Goal: Find specific page/section: Find specific page/section

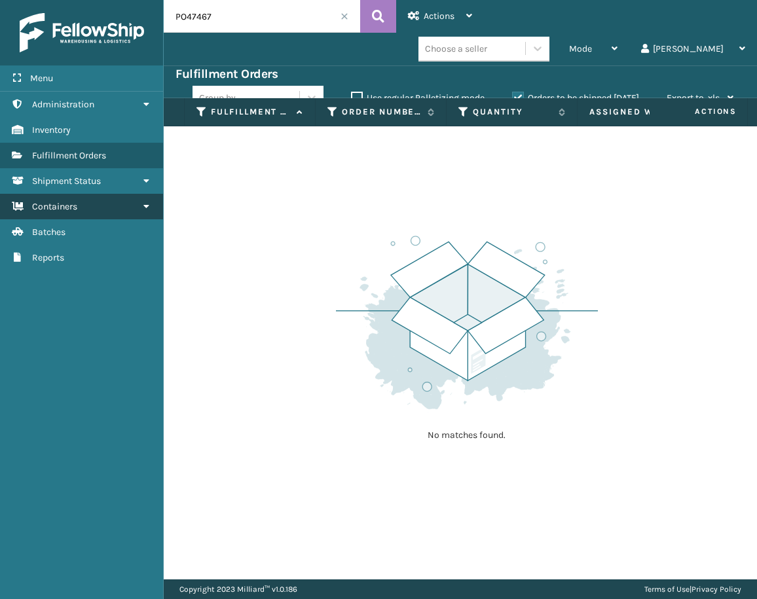
click at [77, 204] on span "Containers" at bounding box center [54, 206] width 45 height 11
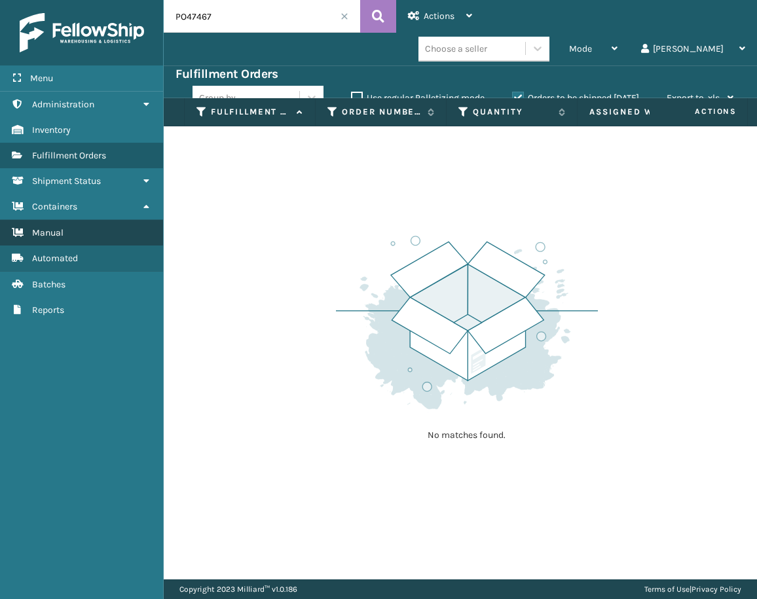
click at [81, 225] on link "Manual" at bounding box center [81, 233] width 163 height 26
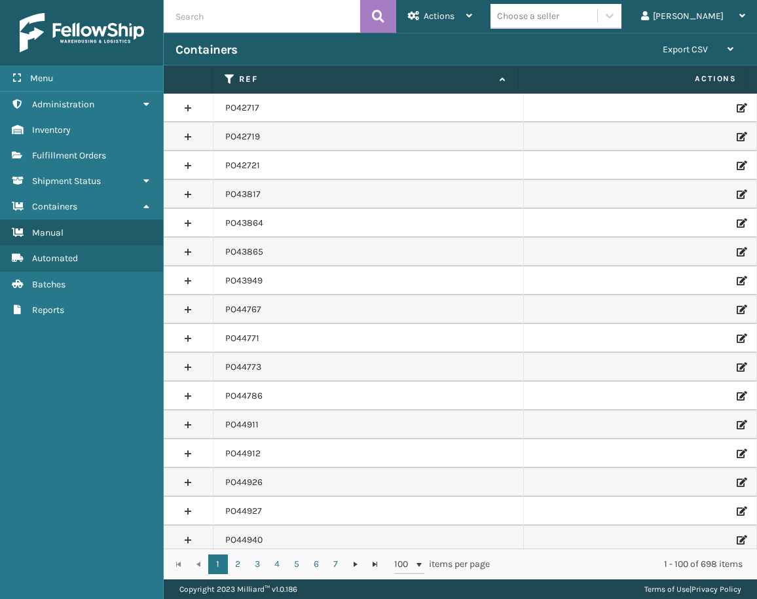
click at [217, 22] on input "text" at bounding box center [262, 16] width 196 height 33
paste input "PO49583"
type input "PO49583"
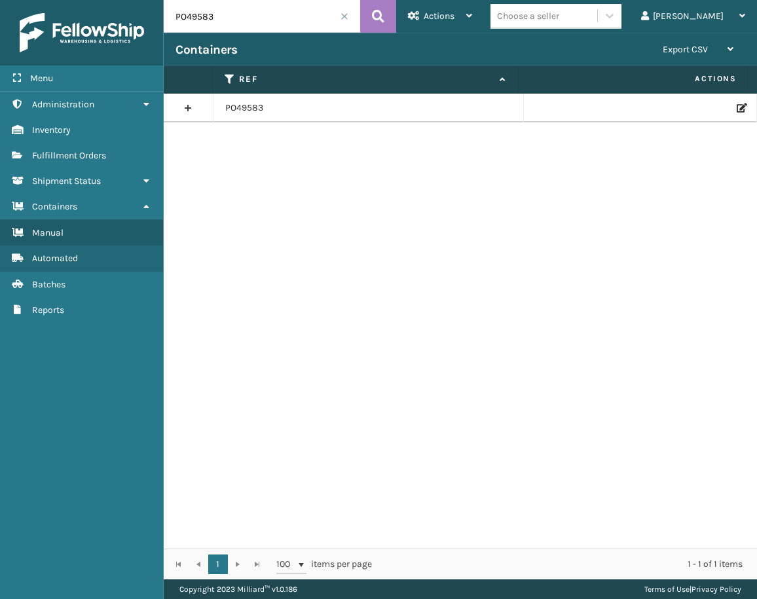
click at [736, 107] on icon at bounding box center [740, 107] width 8 height 9
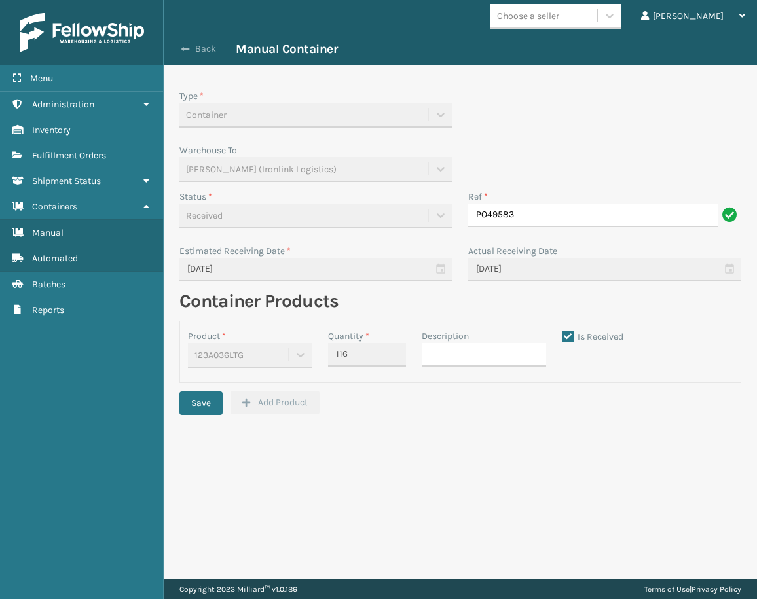
click at [194, 50] on button "Back" at bounding box center [205, 49] width 60 height 12
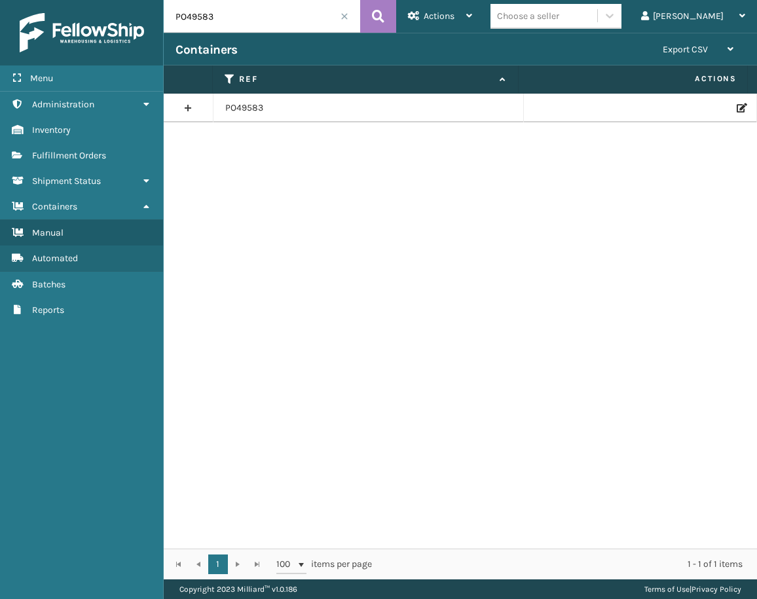
click at [129, 0] on div "Menu Administration Inventory Fulfillment Orders Shipment Status Containers Man…" at bounding box center [378, 0] width 757 height 0
paste input "716"
type input "PO49716"
click at [736, 110] on icon at bounding box center [740, 107] width 8 height 9
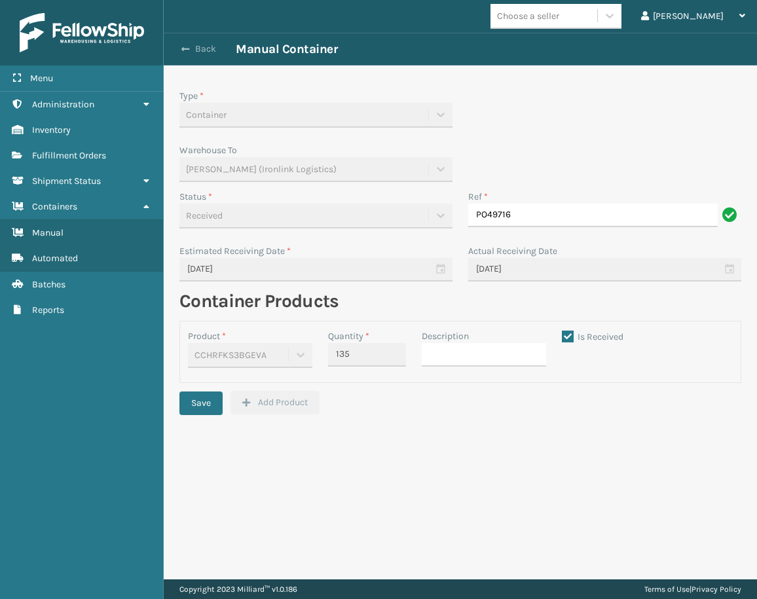
click at [204, 41] on div "Back Manual Container" at bounding box center [460, 49] width 593 height 33
click at [206, 46] on button "Back" at bounding box center [205, 49] width 60 height 12
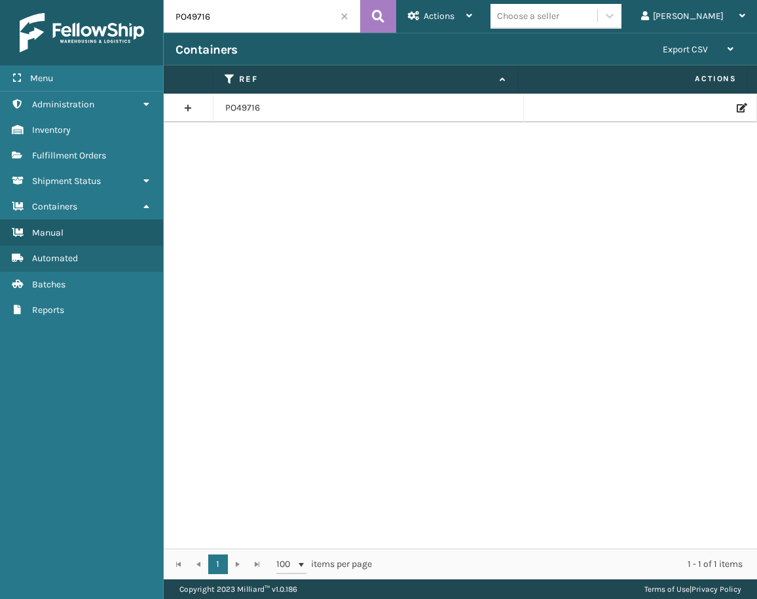
drag, startPoint x: 223, startPoint y: 18, endPoint x: 145, endPoint y: 12, distance: 77.5
click at [147, 0] on div "Menu Administration Inventory Fulfillment Orders Shipment Status Containers Man…" at bounding box center [378, 0] width 757 height 0
paste input "515"
type input "PO49515"
click at [736, 110] on icon at bounding box center [740, 107] width 8 height 9
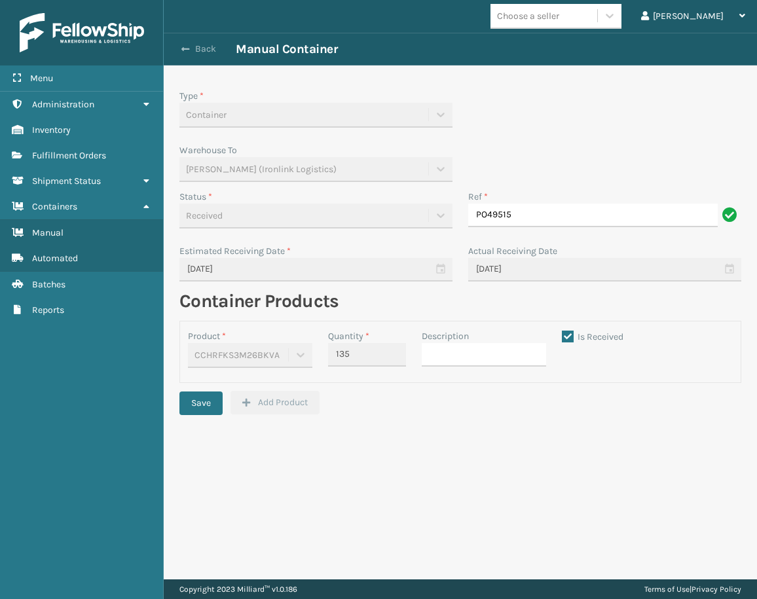
click at [200, 50] on button "Back" at bounding box center [205, 49] width 60 height 12
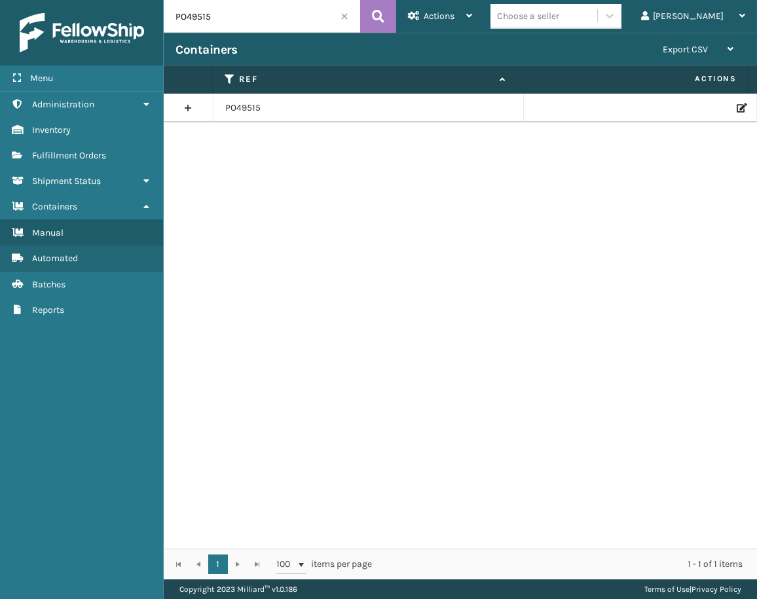
drag, startPoint x: 219, startPoint y: 14, endPoint x: 141, endPoint y: 14, distance: 78.6
click at [141, 0] on div "Menu Administration Inventory Fulfillment Orders Shipment Status Containers Man…" at bounding box center [378, 0] width 757 height 0
paste input "490"
type input "PO49490"
click at [736, 108] on icon at bounding box center [740, 107] width 8 height 9
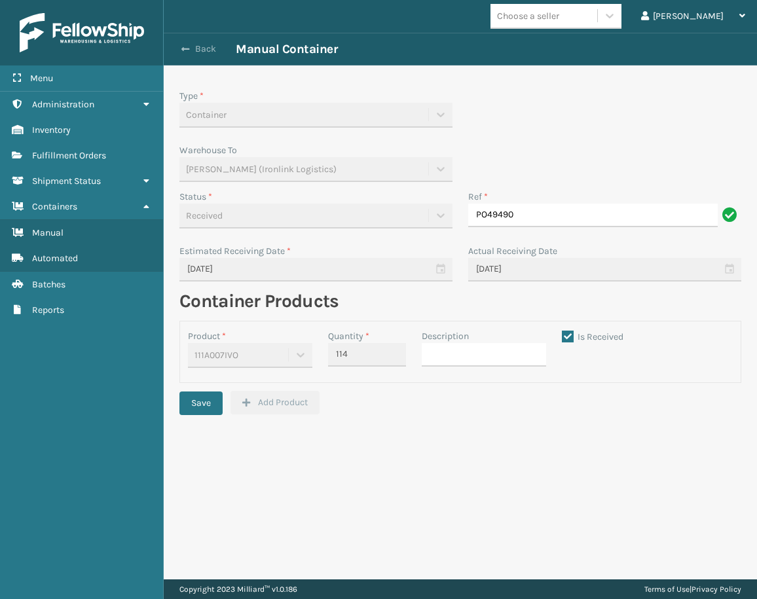
click at [193, 50] on button "Back" at bounding box center [205, 49] width 60 height 12
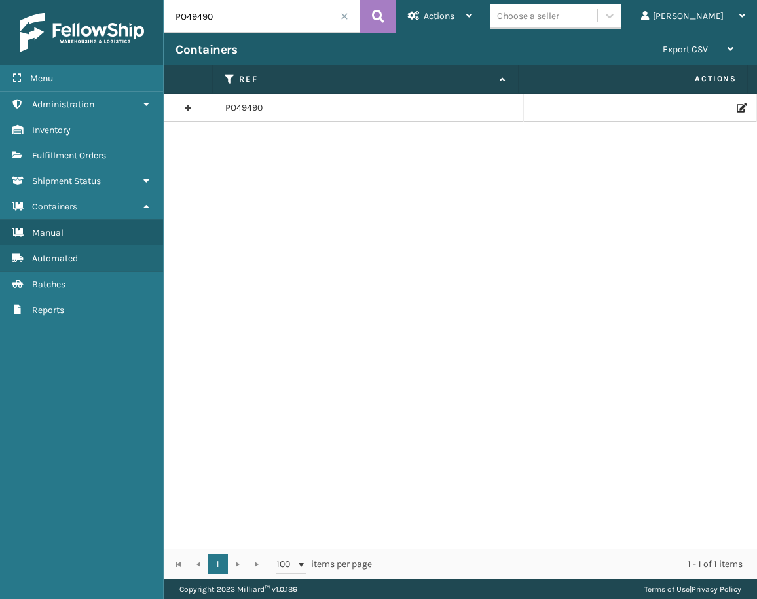
drag, startPoint x: 232, startPoint y: 15, endPoint x: 94, endPoint y: 16, distance: 138.8
click at [94, 0] on div "Menu Administration Inventory Fulfillment Orders Shipment Status Containers Man…" at bounding box center [378, 0] width 757 height 0
paste input "685"
type input "PO49685"
click at [723, 114] on td at bounding box center [640, 108] width 233 height 29
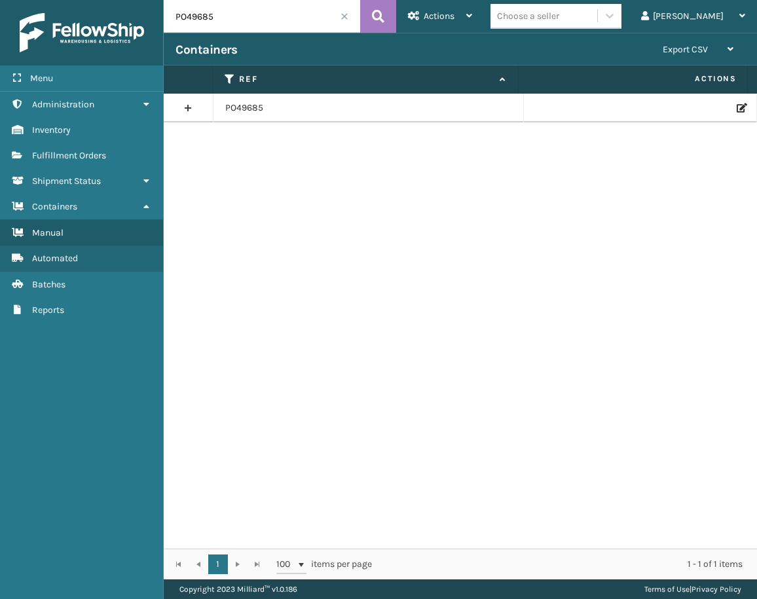
click at [736, 105] on icon at bounding box center [740, 107] width 8 height 9
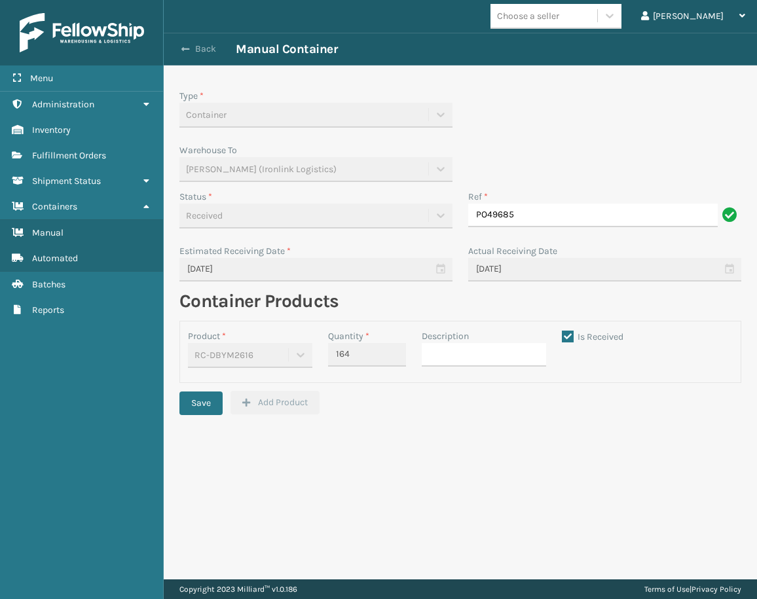
click at [179, 48] on button "Back" at bounding box center [205, 49] width 60 height 12
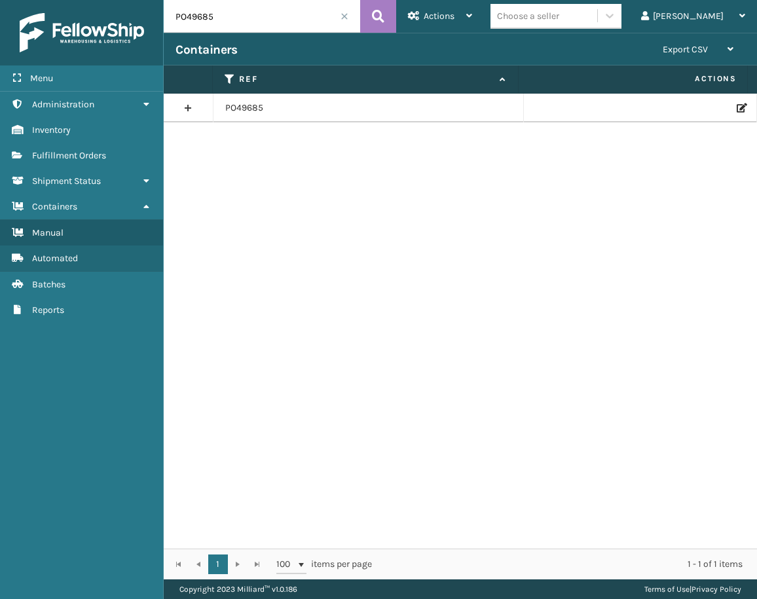
drag, startPoint x: 226, startPoint y: 21, endPoint x: 136, endPoint y: 27, distance: 89.9
click at [149, 0] on div "Menu Administration Inventory Fulfillment Orders Shipment Status Containers Man…" at bounding box center [378, 0] width 757 height 0
paste input "581"
type input "PO49581"
click at [736, 107] on icon at bounding box center [740, 107] width 8 height 9
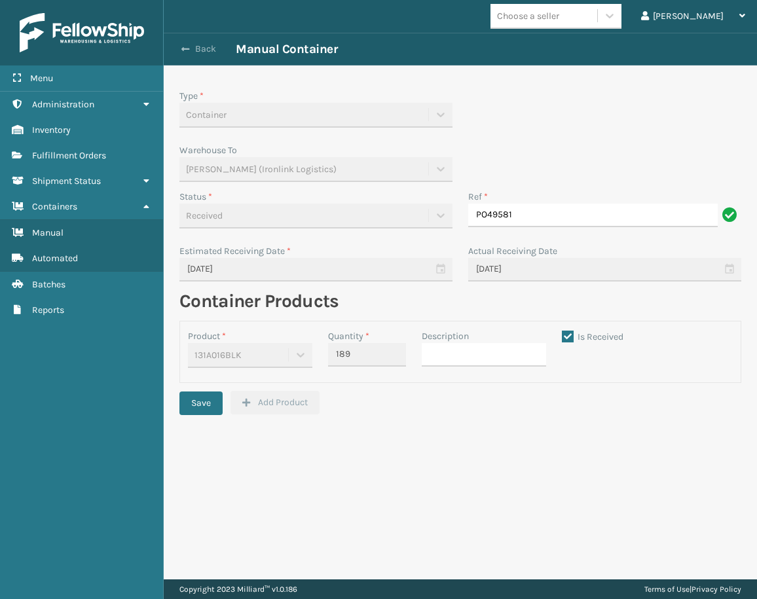
click at [199, 52] on button "Back" at bounding box center [205, 49] width 60 height 12
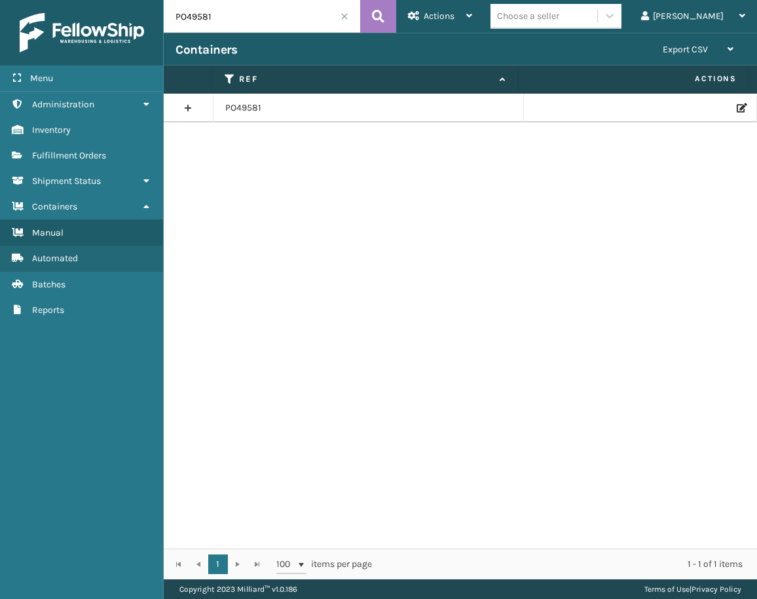
drag, startPoint x: 228, startPoint y: 20, endPoint x: 127, endPoint y: 18, distance: 100.8
click at [127, 0] on div "Menu Administration Inventory Fulfillment Orders Shipment Status Containers Man…" at bounding box center [378, 0] width 757 height 0
paste input "2"
type input "PO49582"
click at [736, 107] on icon at bounding box center [740, 107] width 8 height 9
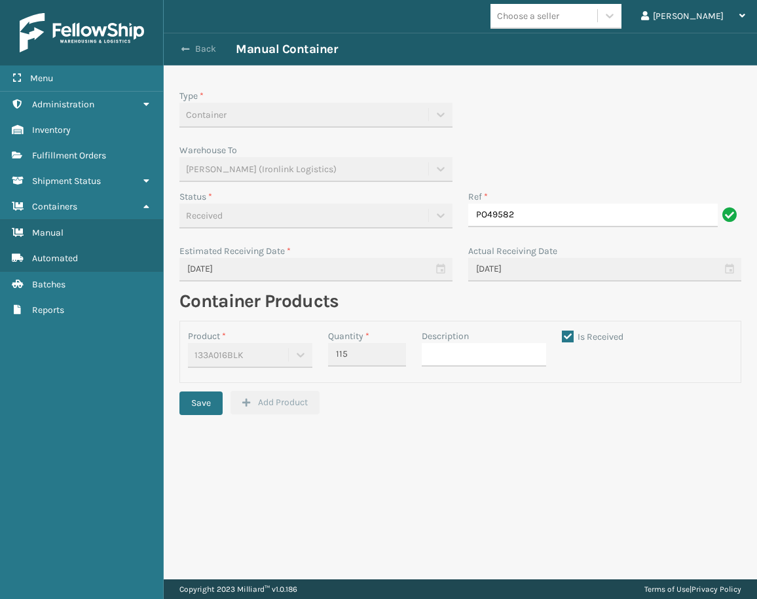
click at [215, 45] on button "Back" at bounding box center [205, 49] width 60 height 12
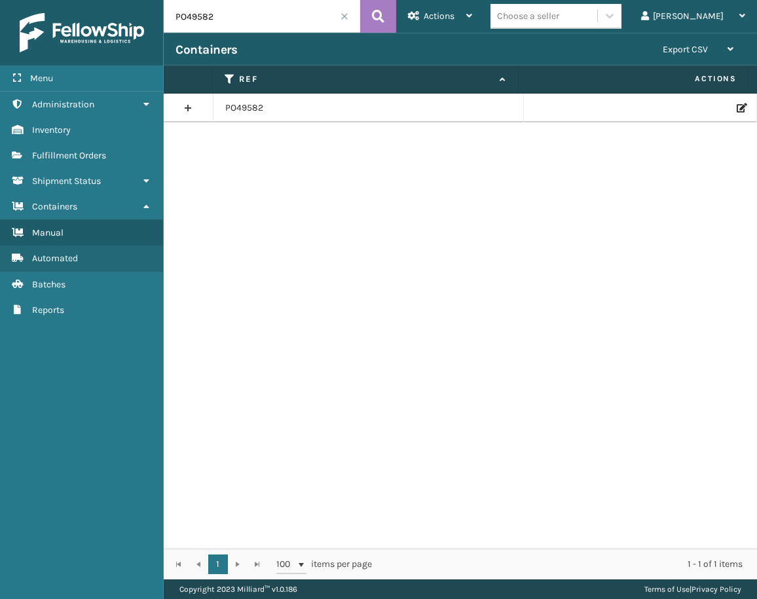
drag, startPoint x: 217, startPoint y: 18, endPoint x: 136, endPoint y: 27, distance: 81.7
click at [136, 0] on div "Menu Administration Inventory Fulfillment Orders Shipment Status Containers Man…" at bounding box center [378, 0] width 757 height 0
paste input "7"
type input "PO49572"
click at [726, 111] on div at bounding box center [639, 107] width 209 height 9
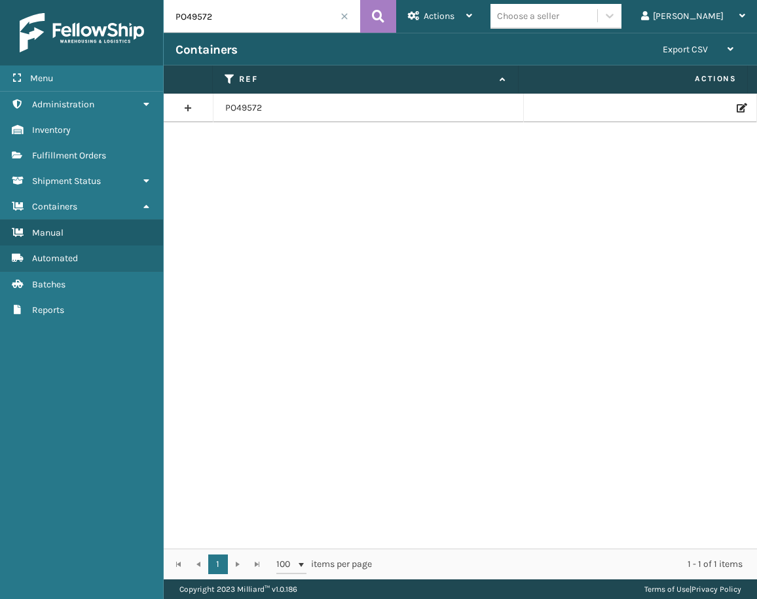
click at [736, 108] on icon at bounding box center [740, 107] width 8 height 9
